Goal: Navigation & Orientation: Understand site structure

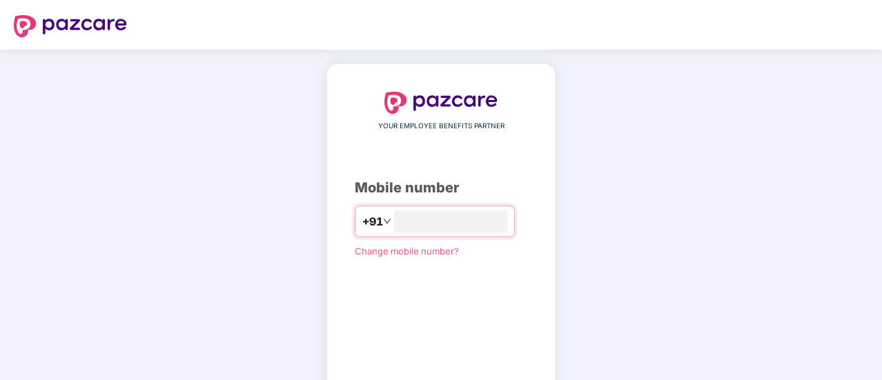
type input "**********"
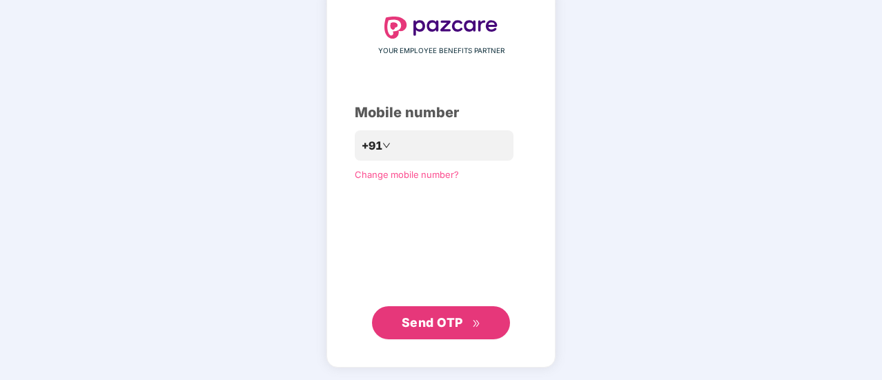
click at [427, 314] on span "Send OTP" at bounding box center [441, 322] width 79 height 19
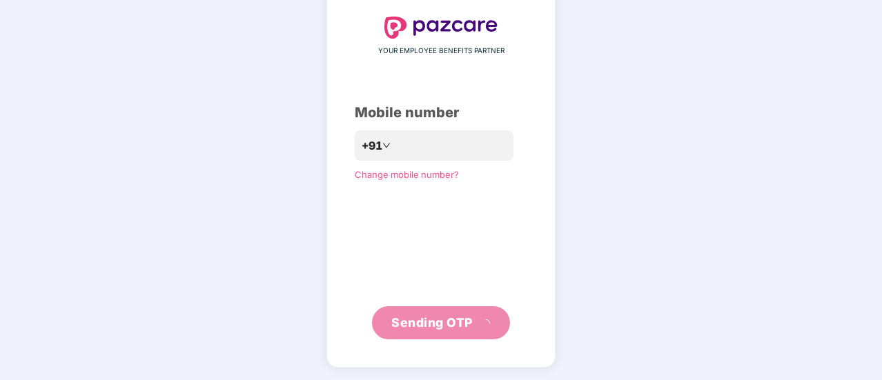
scroll to position [69, 0]
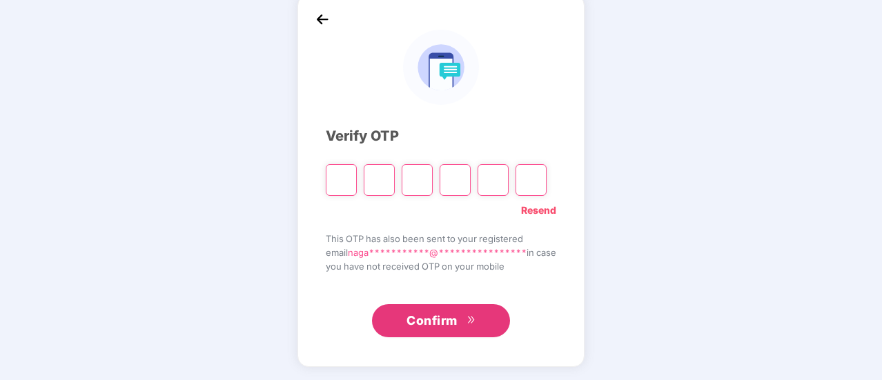
type input "*"
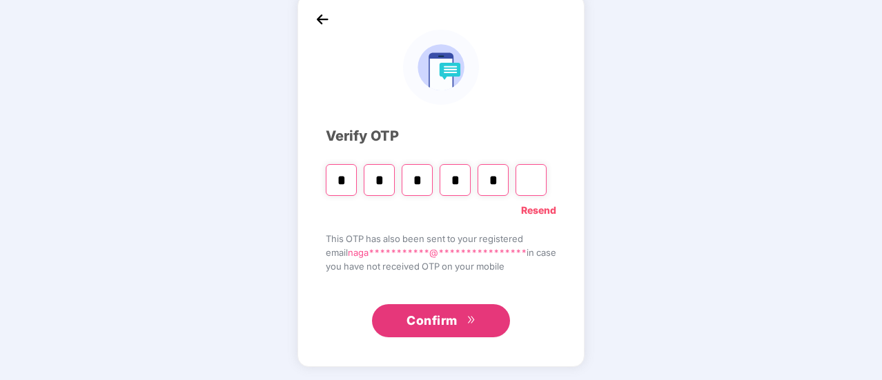
type input "*"
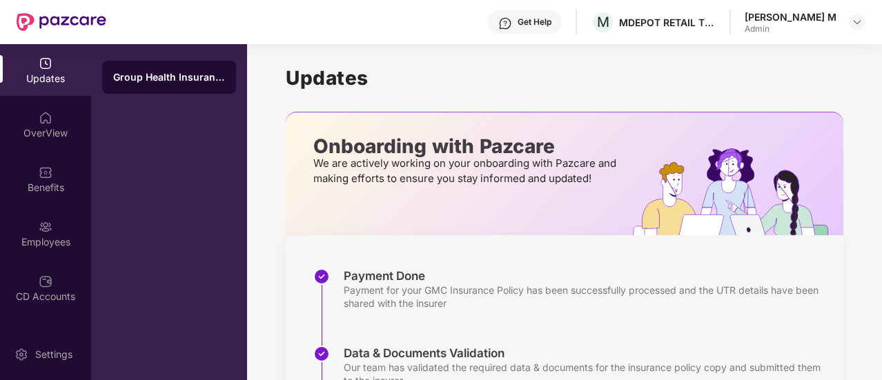
drag, startPoint x: 880, startPoint y: 158, endPoint x: 882, endPoint y: 233, distance: 74.6
click at [882, 233] on html "Get Help M MDEPOT RETAIL TECHNOLOGIES PRIVATE LIMITED Nagabhushanam M Admin Upd…" at bounding box center [441, 190] width 882 height 380
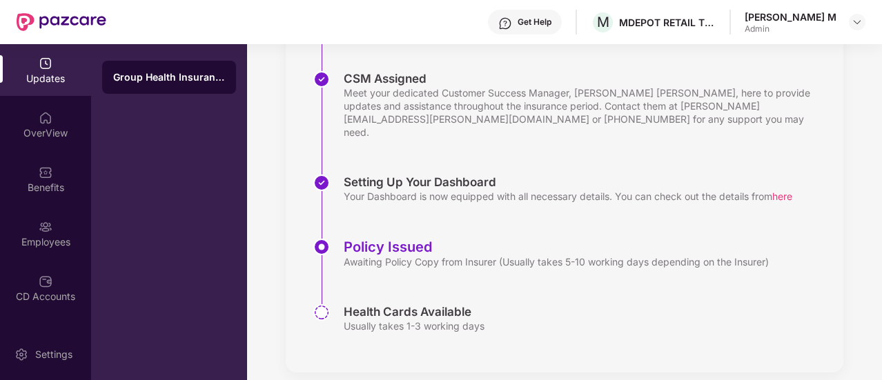
scroll to position [353, 0]
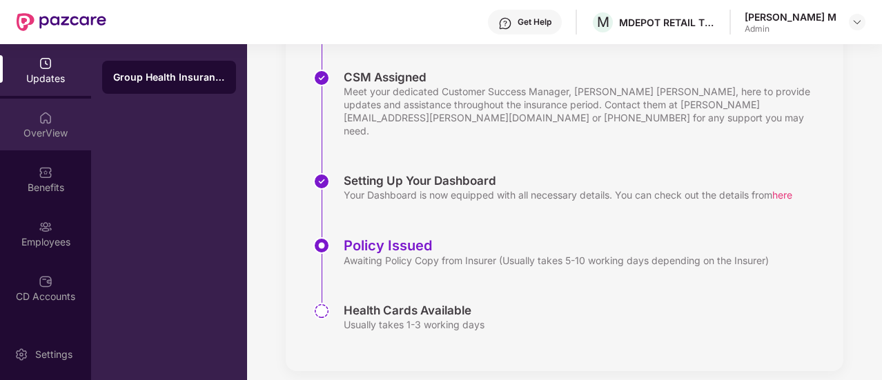
click at [52, 130] on div "OverView" at bounding box center [45, 133] width 91 height 14
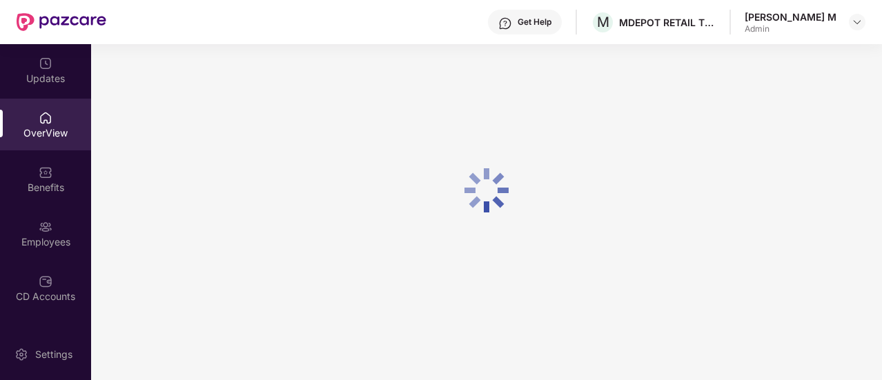
scroll to position [44, 0]
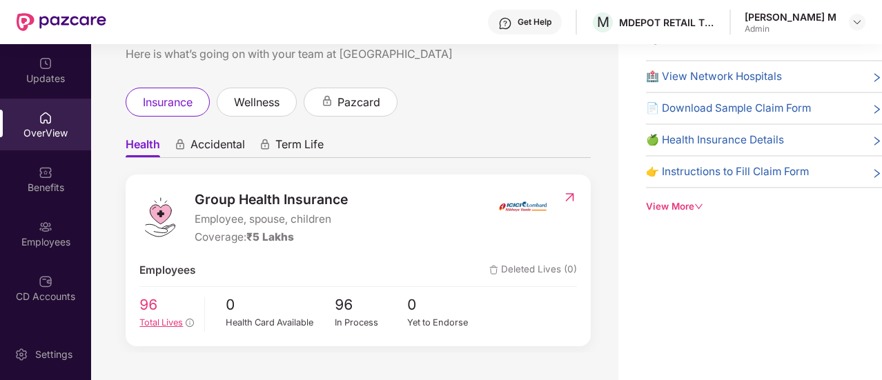
click at [159, 300] on span "96" at bounding box center [166, 305] width 55 height 23
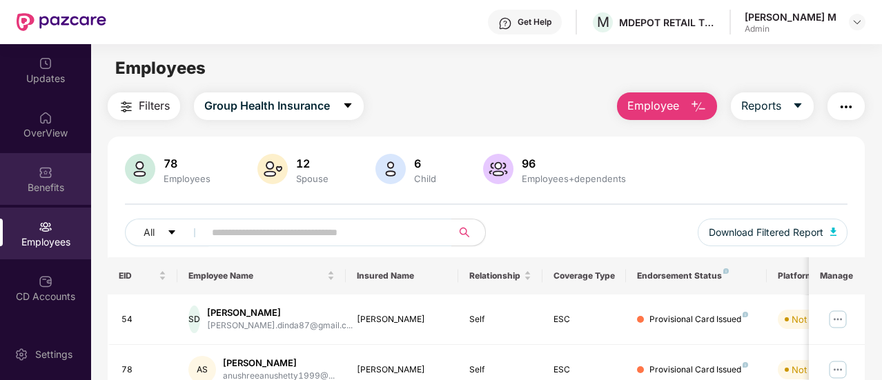
click at [46, 170] on img at bounding box center [46, 173] width 14 height 14
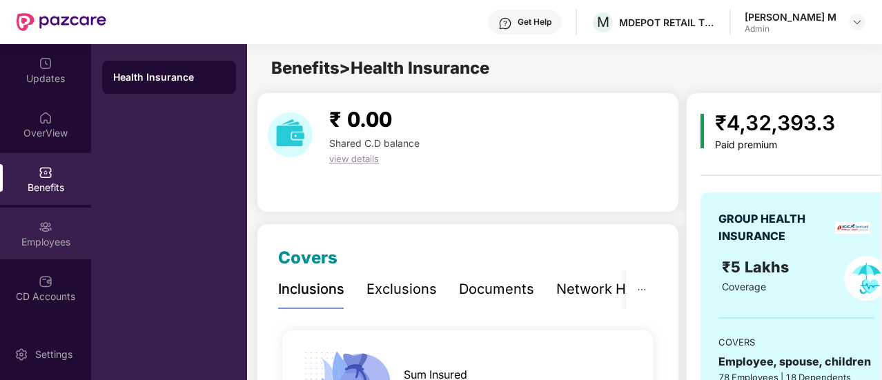
click at [41, 223] on img at bounding box center [46, 227] width 14 height 14
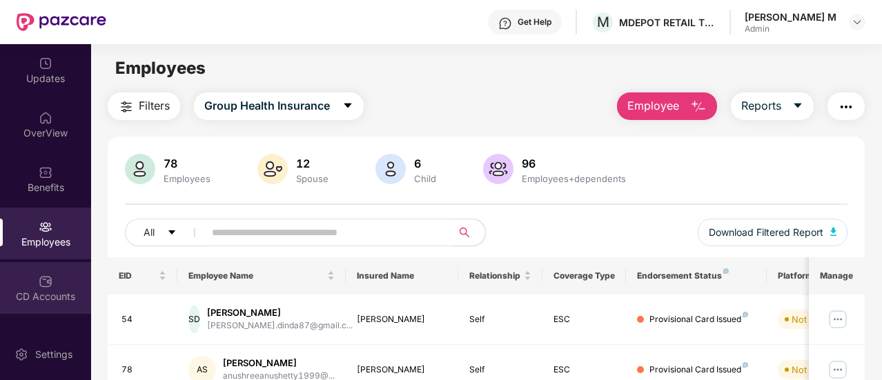
click at [42, 278] on img at bounding box center [46, 282] width 14 height 14
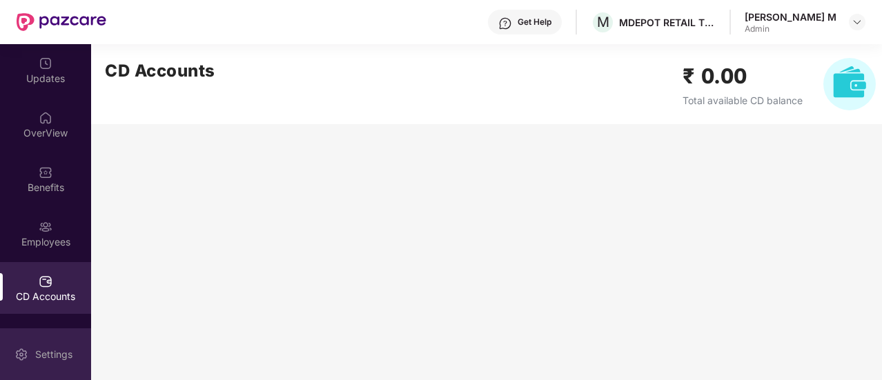
click at [43, 353] on div "Settings" at bounding box center [54, 355] width 46 height 14
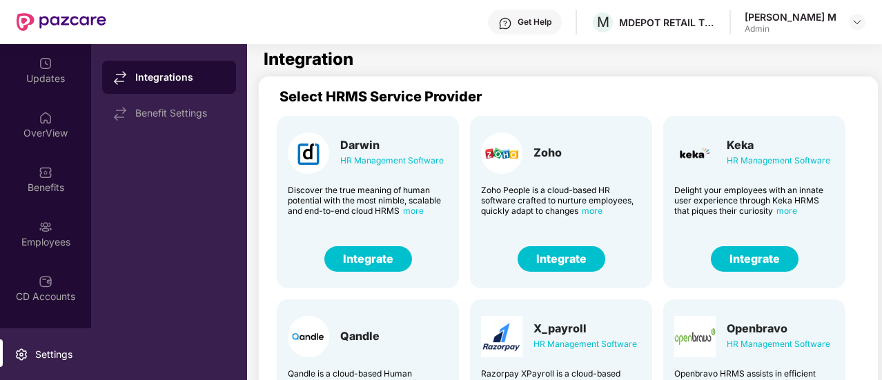
scroll to position [206, 0]
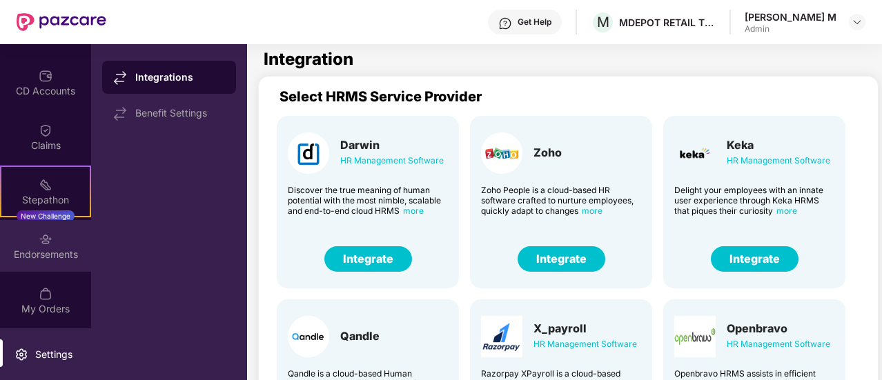
click at [61, 252] on div "Endorsements" at bounding box center [45, 255] width 91 height 14
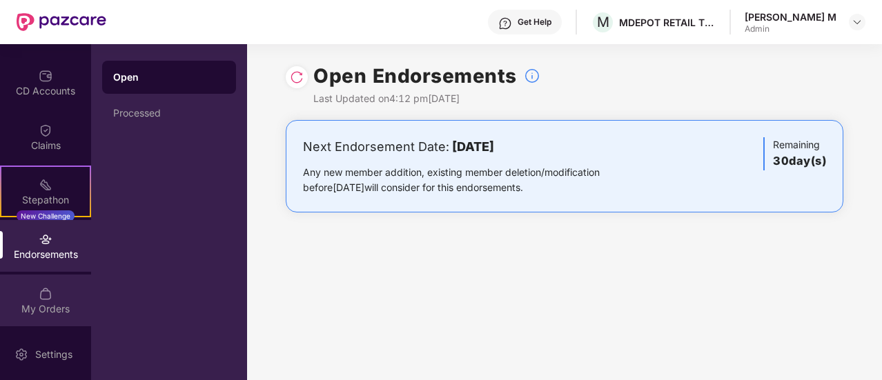
click at [50, 288] on img at bounding box center [46, 294] width 14 height 14
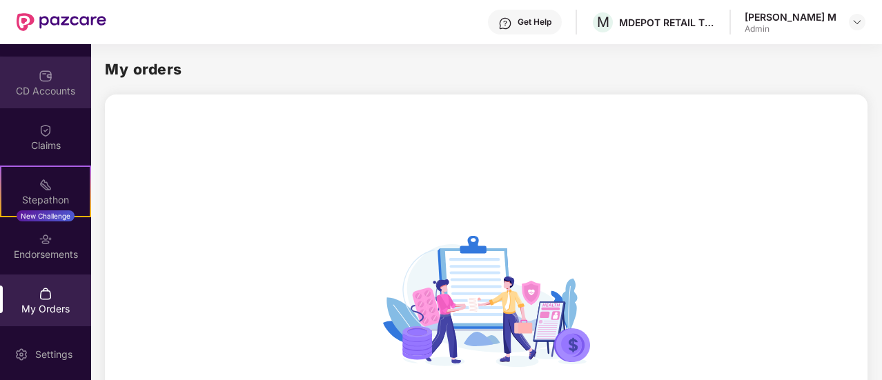
click at [43, 84] on div "CD Accounts" at bounding box center [45, 91] width 91 height 14
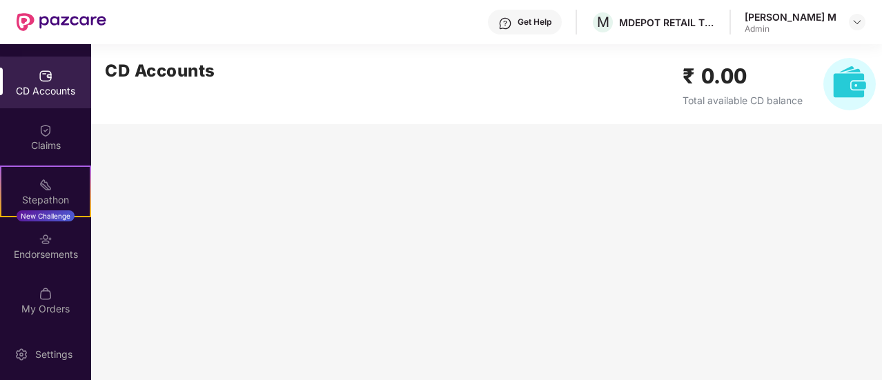
click at [48, 82] on img at bounding box center [46, 76] width 14 height 14
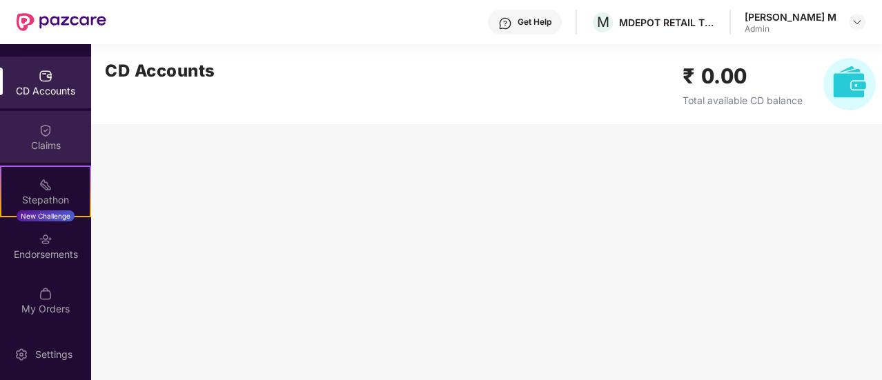
click at [39, 133] on img at bounding box center [46, 131] width 14 height 14
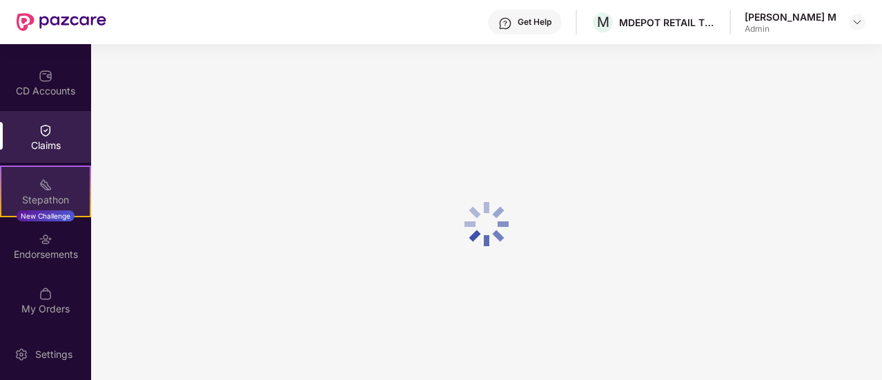
click at [39, 183] on img at bounding box center [46, 185] width 14 height 14
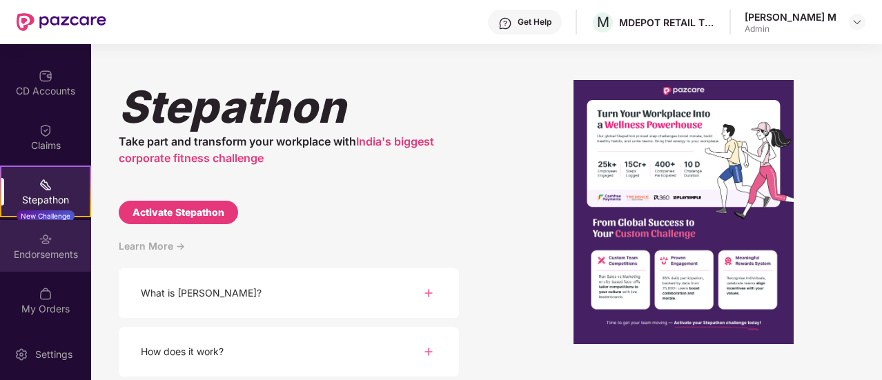
click at [55, 251] on div "Endorsements" at bounding box center [45, 255] width 91 height 14
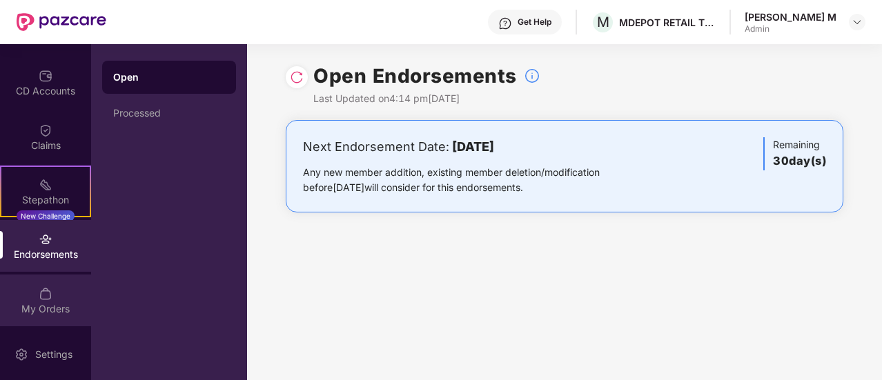
click at [45, 292] on img at bounding box center [46, 294] width 14 height 14
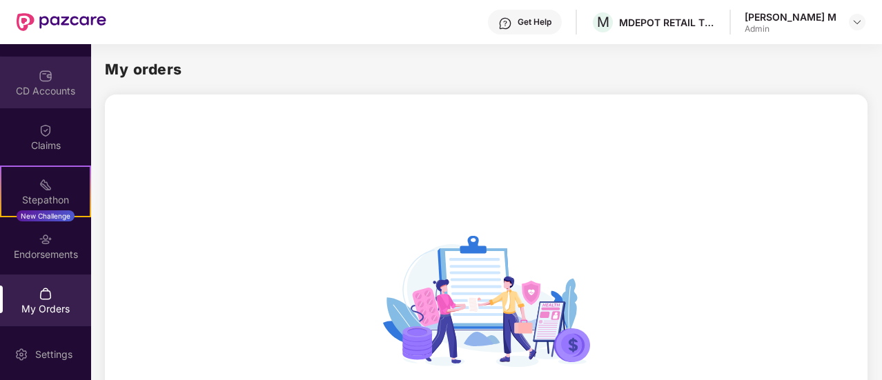
click at [55, 86] on div "CD Accounts" at bounding box center [45, 91] width 91 height 14
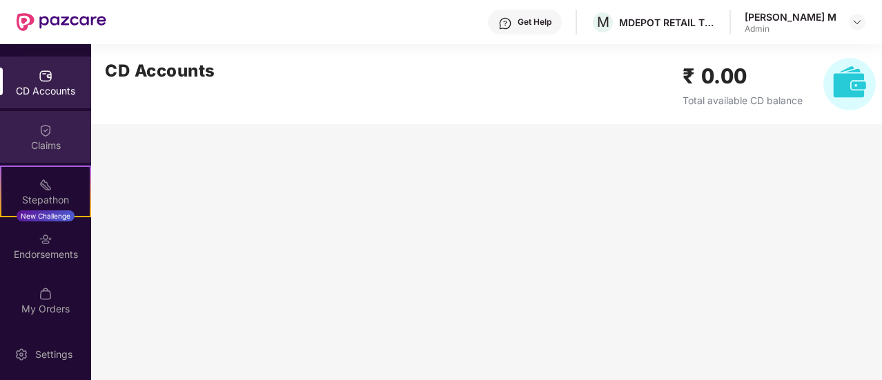
click at [55, 124] on div "Claims" at bounding box center [45, 137] width 91 height 52
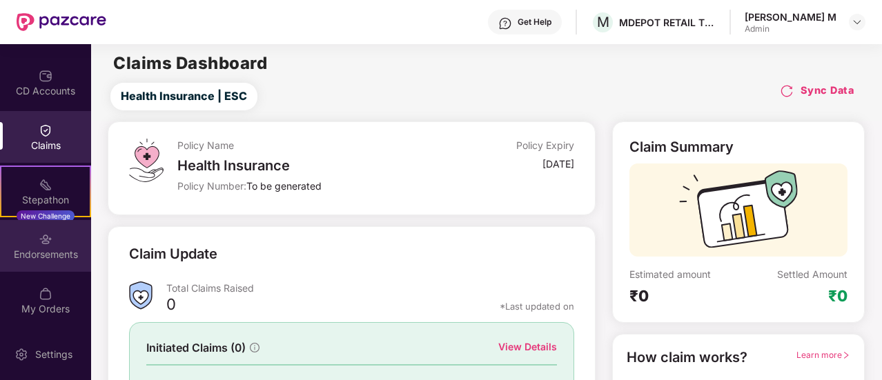
click at [43, 249] on div "Endorsements" at bounding box center [45, 255] width 91 height 14
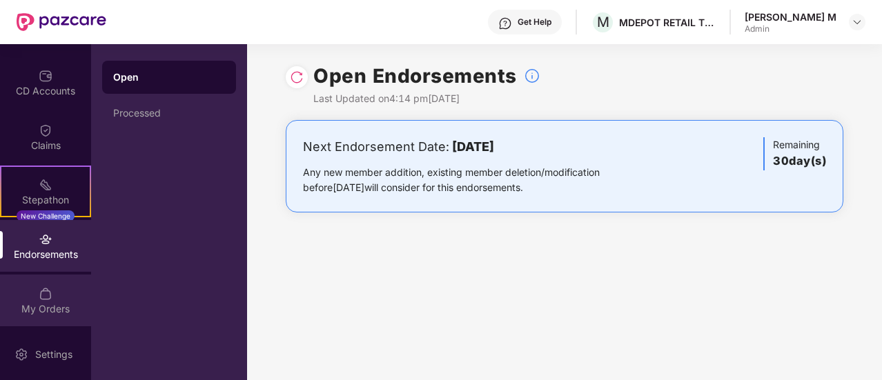
click at [36, 304] on div "My Orders" at bounding box center [45, 309] width 91 height 14
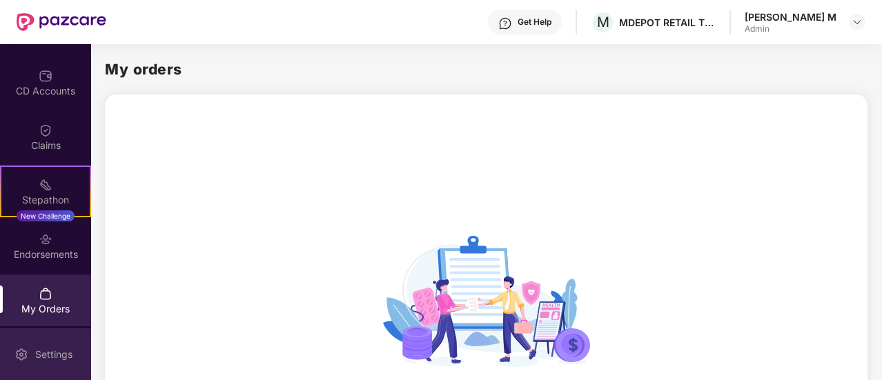
click at [46, 344] on div "Settings" at bounding box center [45, 355] width 91 height 52
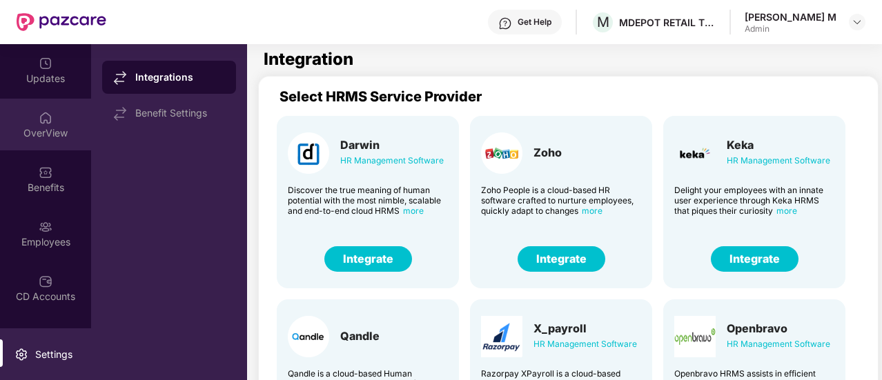
click at [41, 117] on img at bounding box center [46, 118] width 14 height 14
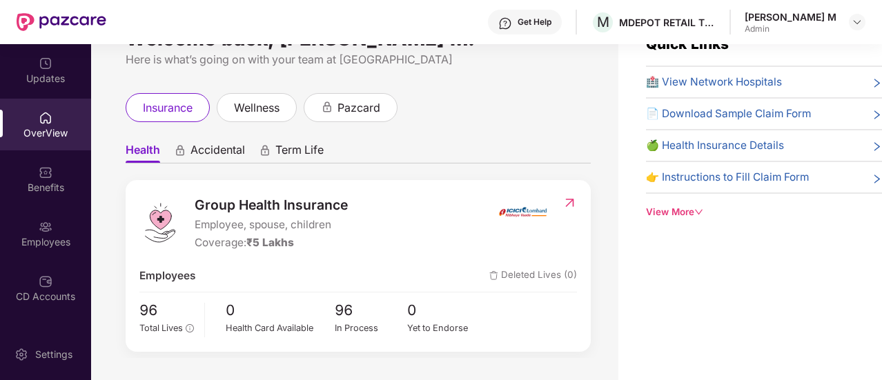
scroll to position [44, 0]
